Goal: Task Accomplishment & Management: Use online tool/utility

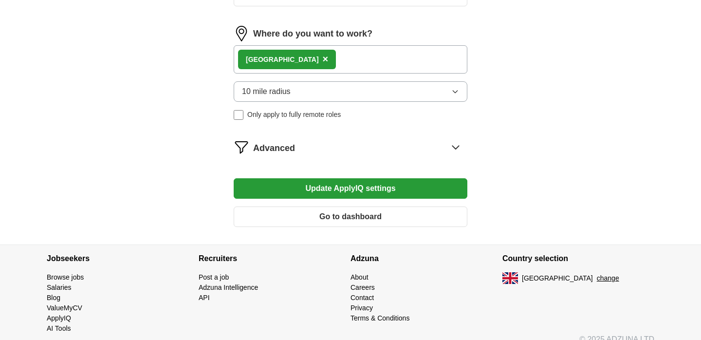
scroll to position [511, 0]
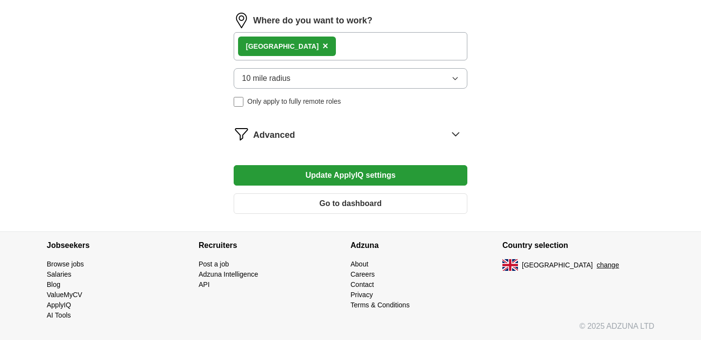
click at [360, 131] on div "Advanced" at bounding box center [360, 134] width 214 height 16
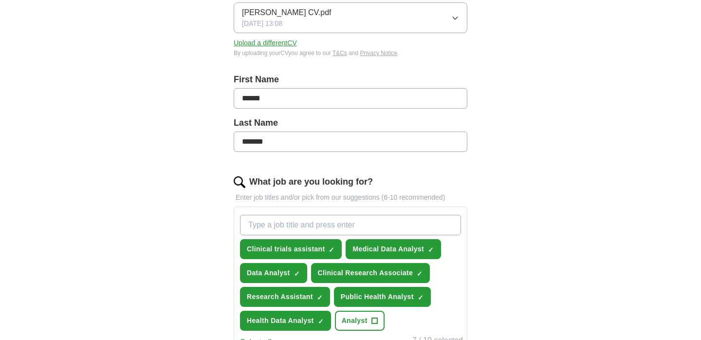
scroll to position [0, 0]
